Goal: Task Accomplishment & Management: Use online tool/utility

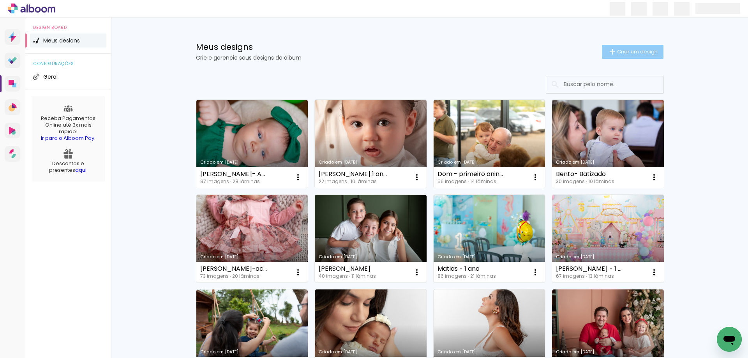
click at [656, 47] on paper-button "Criar um design" at bounding box center [633, 52] width 62 height 14
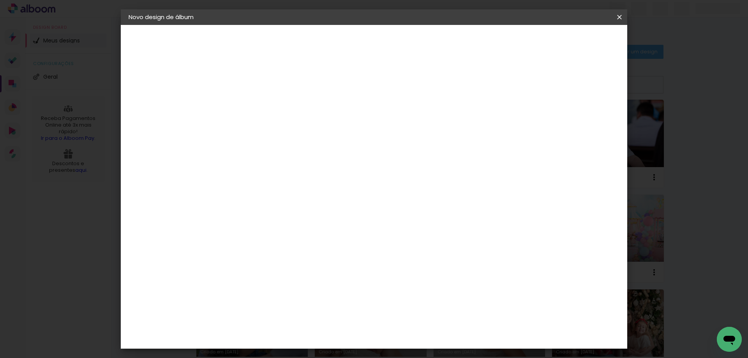
click at [256, 106] on input at bounding box center [256, 105] width 0 height 12
type input "e"
type input "[PERSON_NAME]"
type paper-input "[PERSON_NAME]"
click at [336, 46] on paper-button "Avançar" at bounding box center [316, 41] width 38 height 13
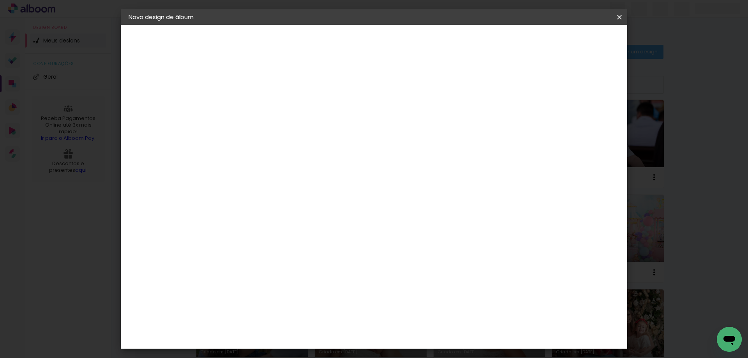
click at [402, 132] on div at bounding box center [364, 133] width 75 height 10
click at [402, 116] on paper-item "Tamanho Livre" at bounding box center [364, 118] width 75 height 17
click at [0, 0] on slot "Avançar" at bounding box center [0, 0] width 0 height 0
click at [238, 217] on input "30" at bounding box center [231, 221] width 20 height 12
type input "20"
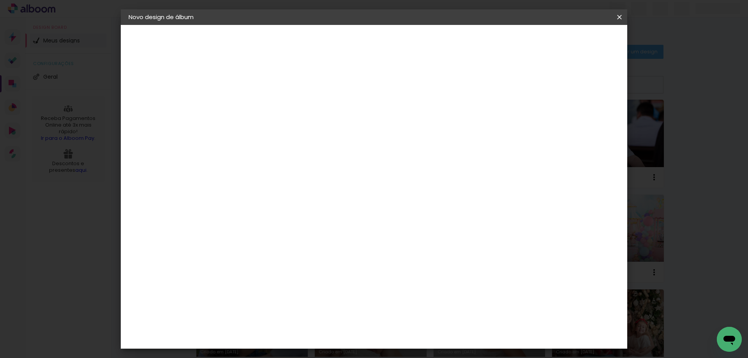
type paper-input "20"
type input "4"
type paper-input "4"
click at [584, 121] on input "4" at bounding box center [579, 118] width 14 height 12
type input "3"
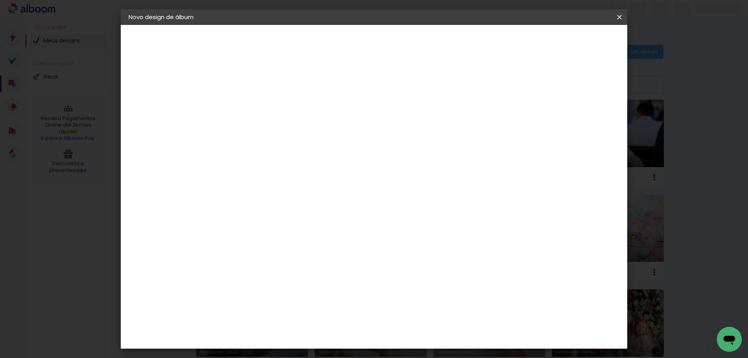
type paper-input "3"
click at [584, 121] on input "3" at bounding box center [580, 118] width 14 height 12
type input "2"
type paper-input "2"
click at [584, 121] on input "2" at bounding box center [582, 118] width 14 height 12
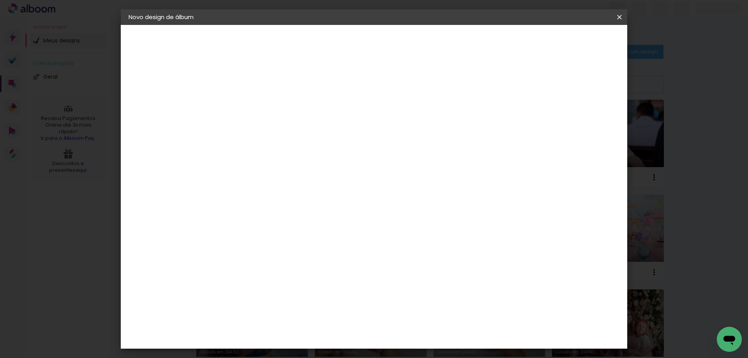
type input "1"
type paper-input "1"
click at [586, 121] on input "1" at bounding box center [582, 118] width 14 height 12
type input "0"
click at [587, 121] on input "0" at bounding box center [583, 118] width 14 height 12
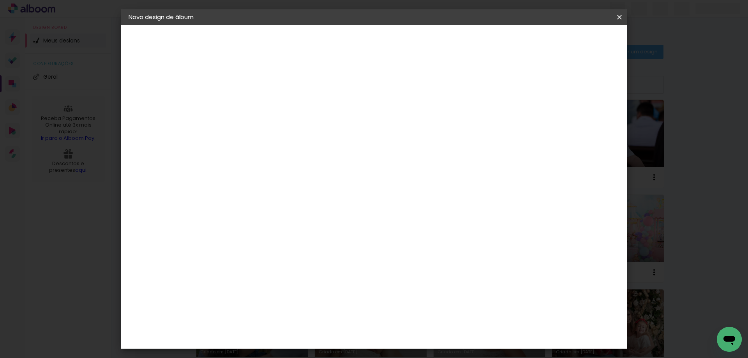
click at [570, 43] on span "Iniciar design" at bounding box center [552, 41] width 35 height 5
